Goal: Information Seeking & Learning: Understand process/instructions

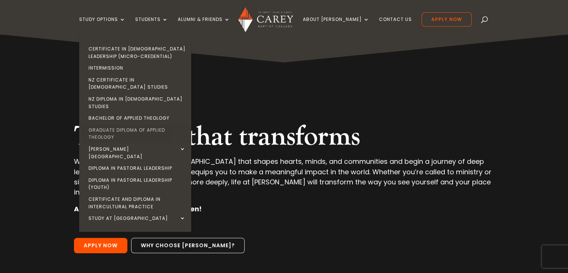
click at [146, 124] on link "Graduate Diploma of Applied Theology" at bounding box center [137, 133] width 112 height 19
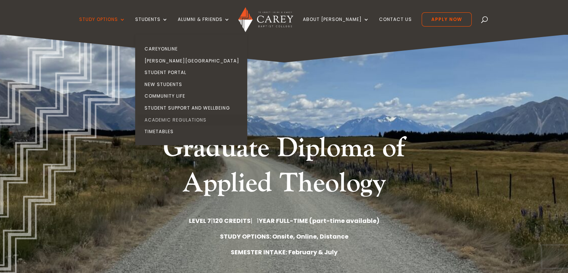
click at [190, 117] on link "Academic Regulations" at bounding box center [193, 120] width 112 height 12
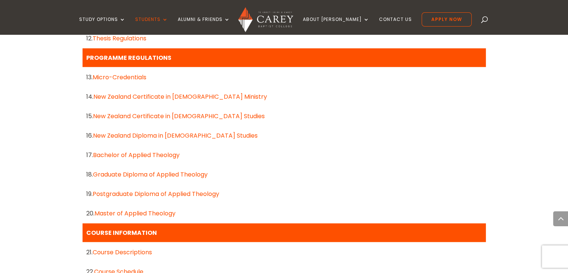
scroll to position [635, 0]
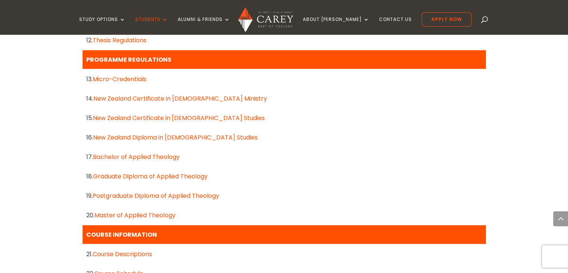
click at [134, 175] on link "Graduate Diploma of Applied Theology" at bounding box center [150, 176] width 115 height 9
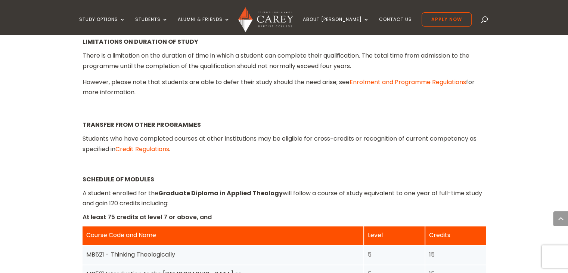
scroll to position [897, 0]
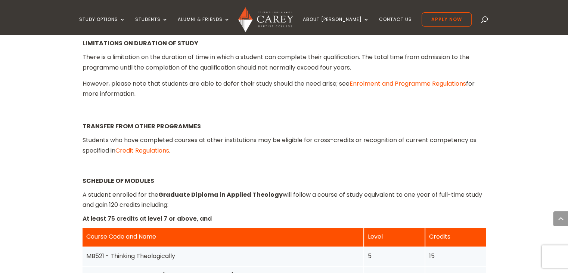
click at [156, 152] on link "Credit Regulations" at bounding box center [142, 150] width 54 height 9
